Goal: Find specific page/section: Find specific page/section

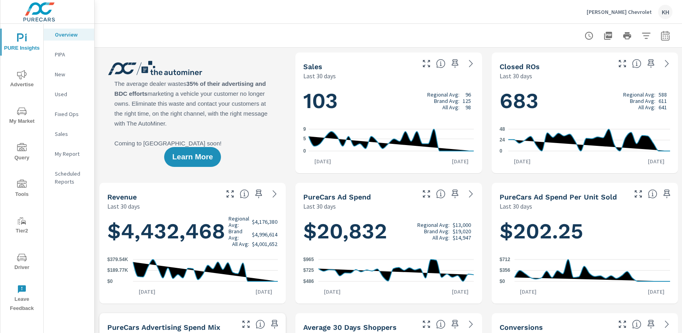
click at [20, 258] on icon "nav menu" at bounding box center [22, 258] width 10 height 10
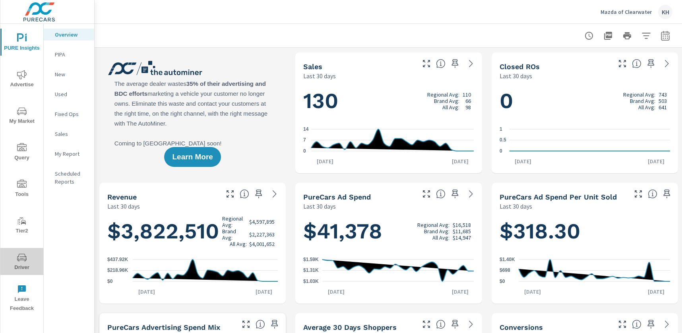
click at [19, 259] on icon "nav menu" at bounding box center [22, 258] width 10 height 10
